Goal: Find specific page/section: Find specific page/section

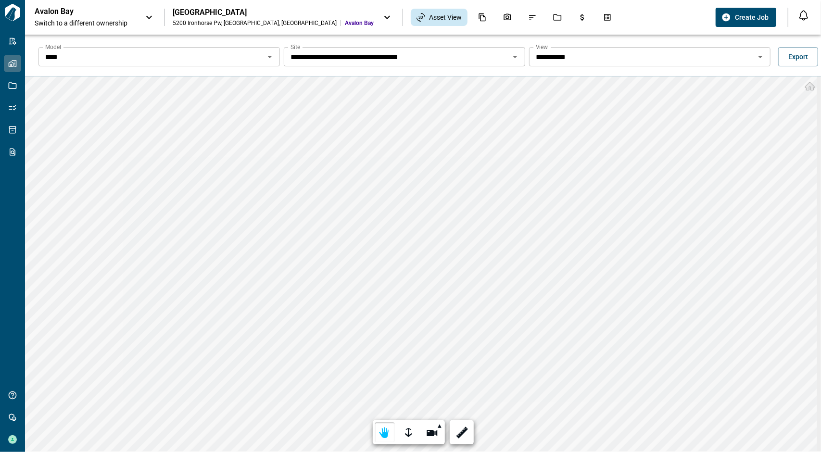
click at [626, 55] on input "**********" at bounding box center [642, 56] width 220 height 13
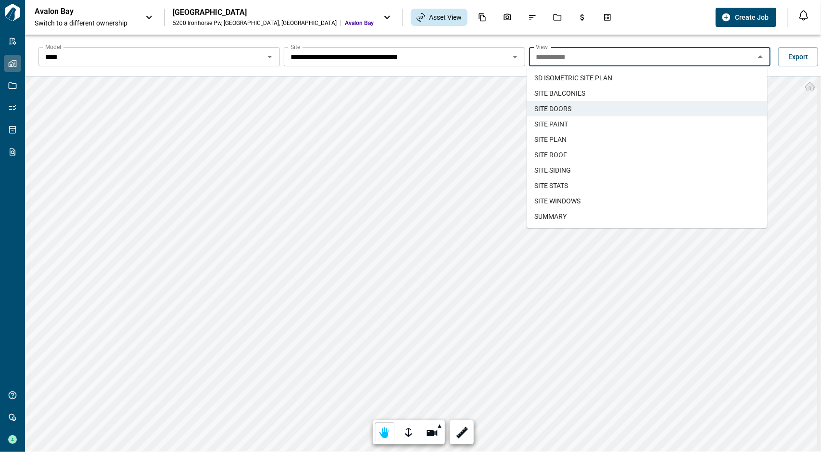
click at [577, 77] on span "3D ISOMETRIC SITE PLAN​" at bounding box center [573, 78] width 78 height 10
